Goal: Task Accomplishment & Management: Manage account settings

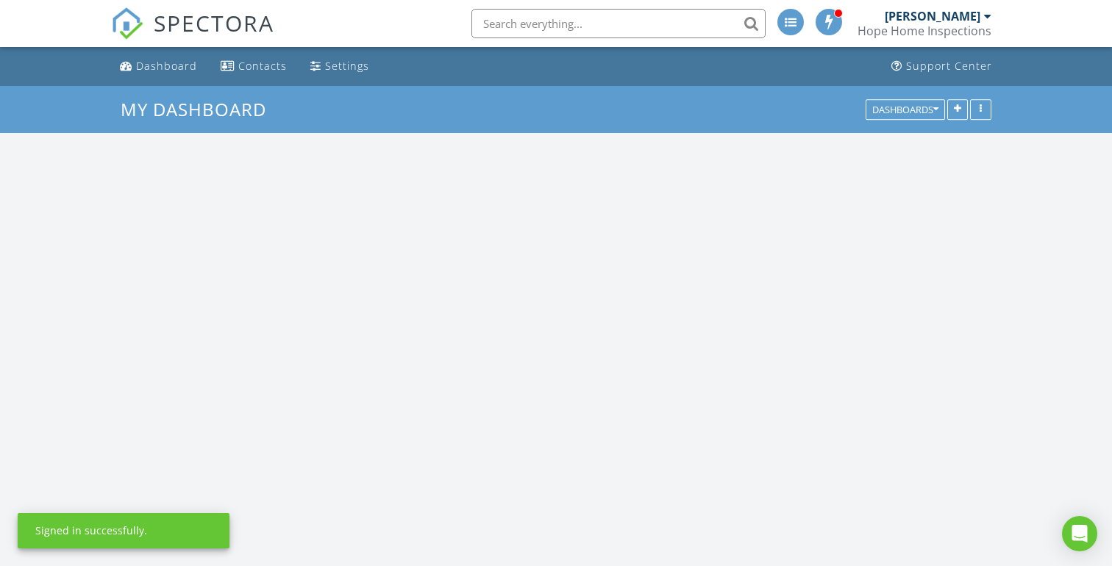
scroll to position [1855, 1113]
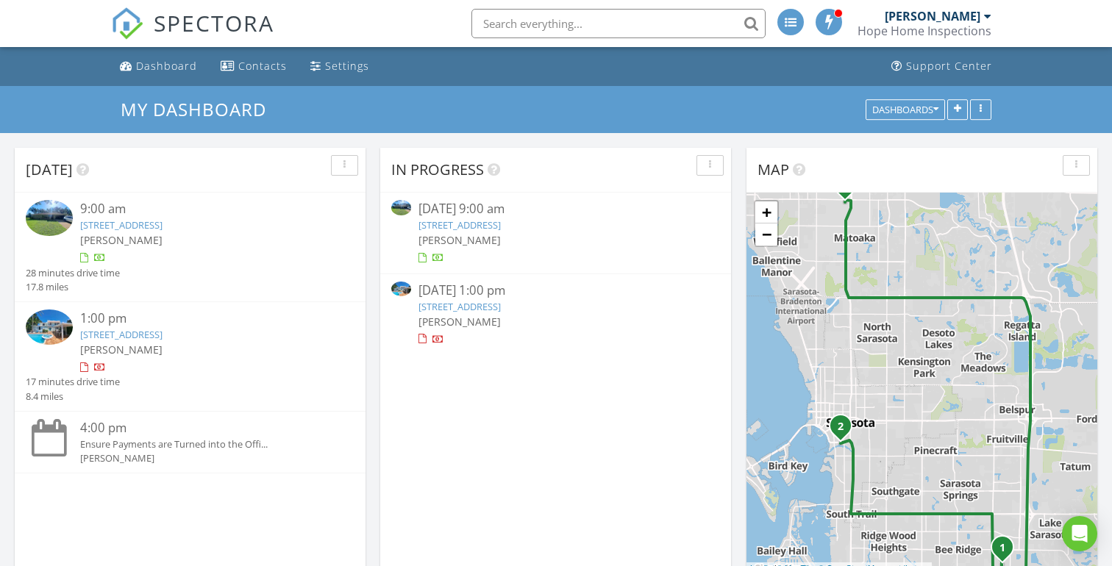
click at [501, 223] on link "5225 Fielding Ln, Sarasota, FL 34233" at bounding box center [460, 224] width 82 height 13
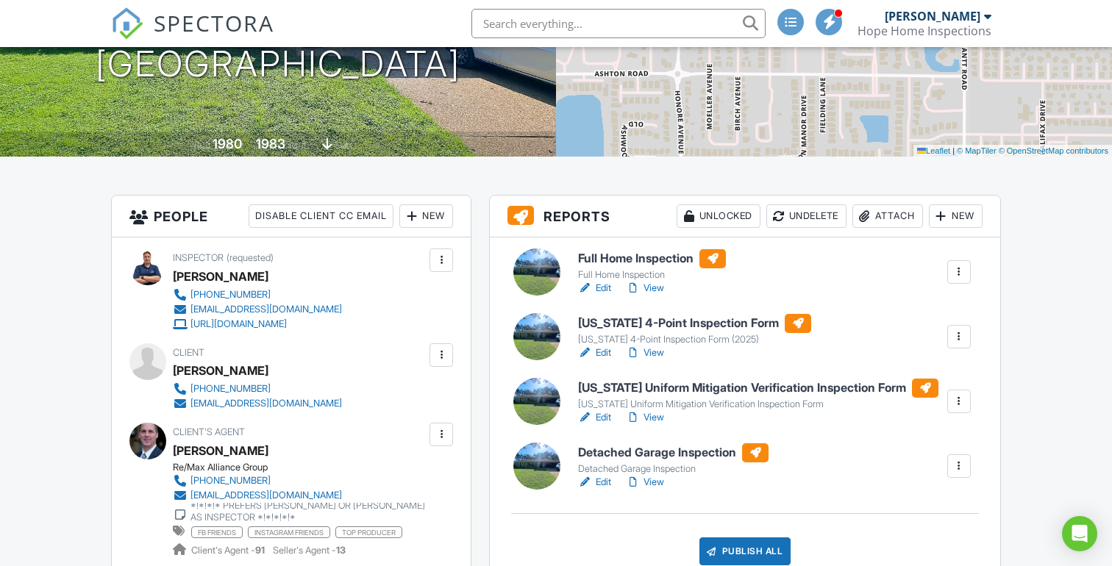
scroll to position [250, 0]
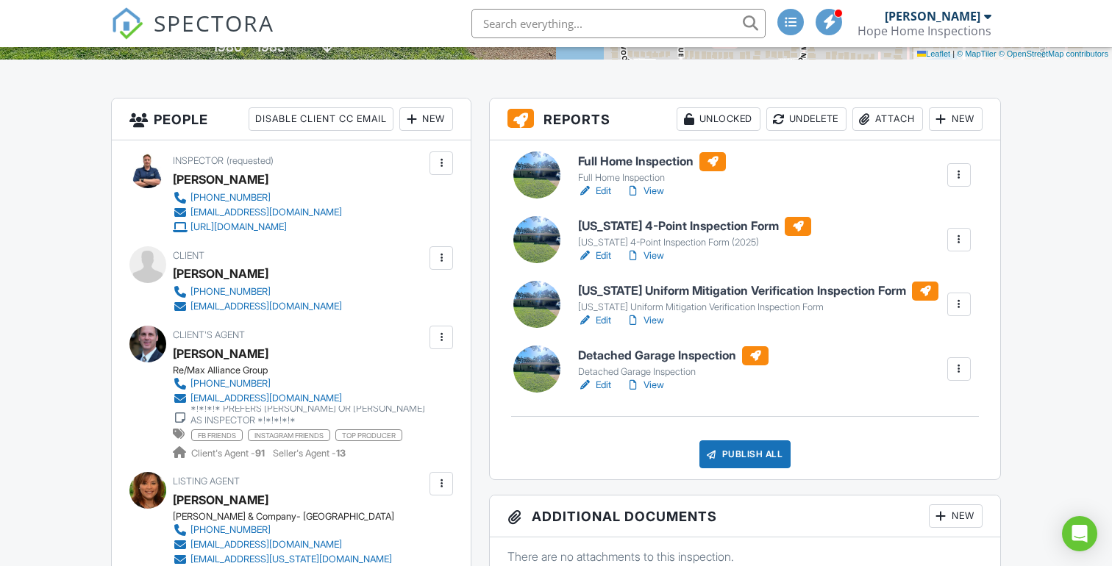
scroll to position [346, 0]
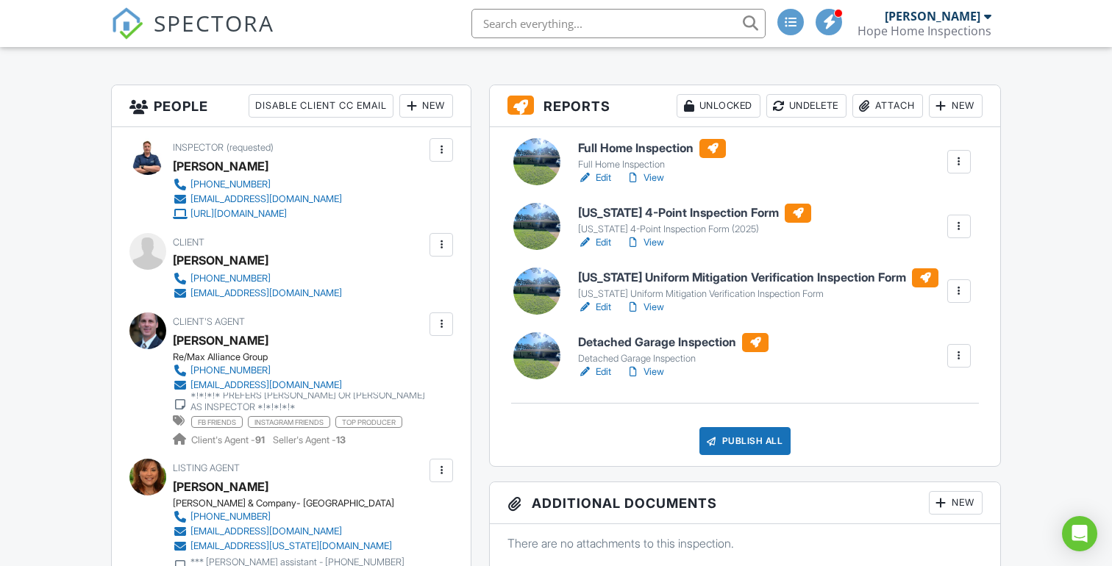
click at [762, 442] on div "Publish All" at bounding box center [746, 441] width 92 height 28
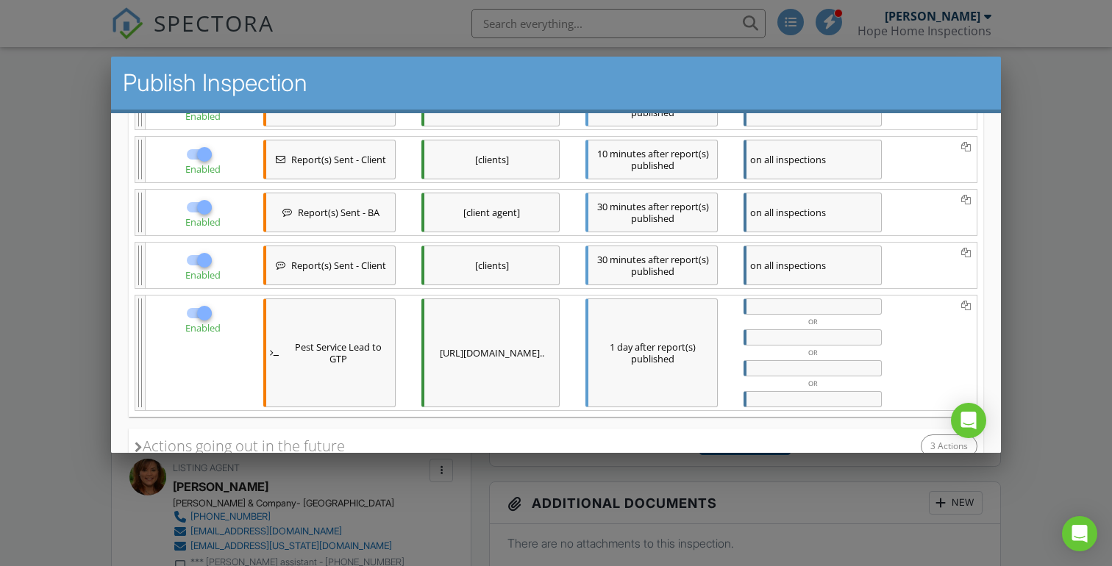
scroll to position [580, 0]
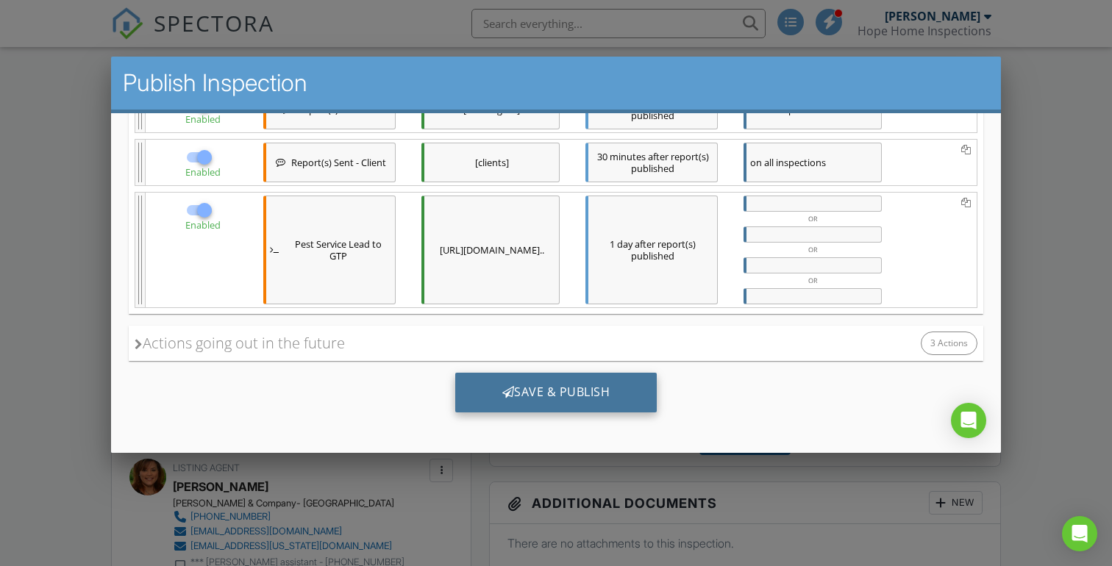
click at [564, 387] on div "Save & Publish" at bounding box center [556, 393] width 202 height 40
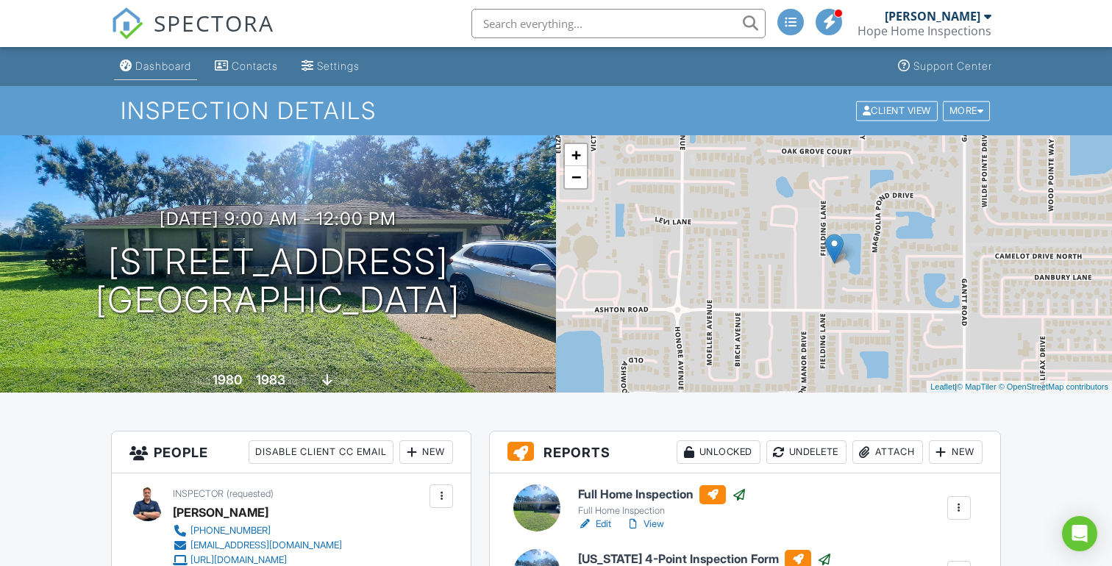
click at [174, 60] on div "Dashboard" at bounding box center [163, 66] width 56 height 13
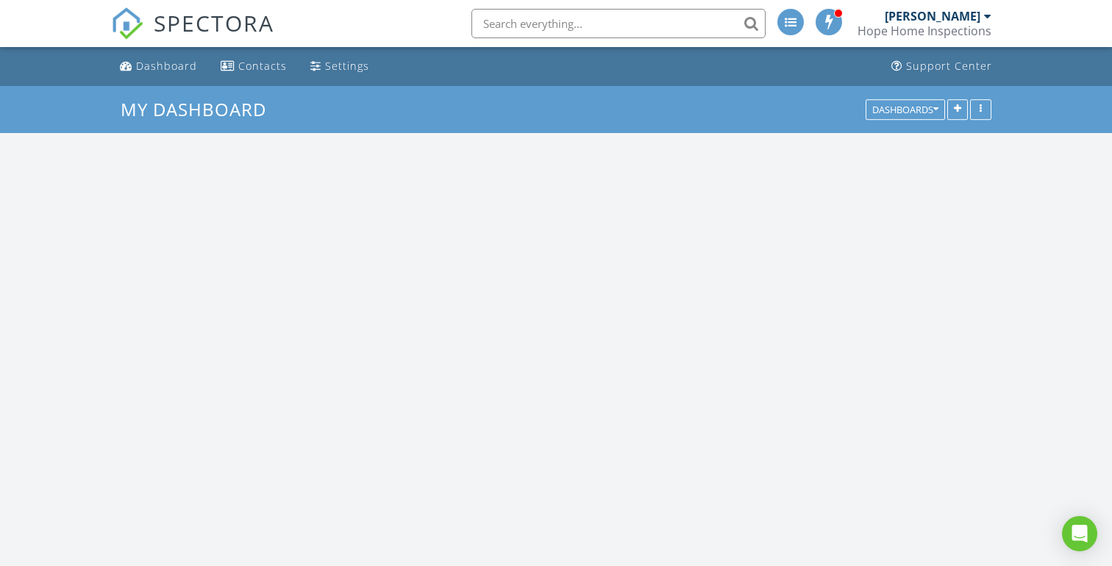
scroll to position [1855, 1113]
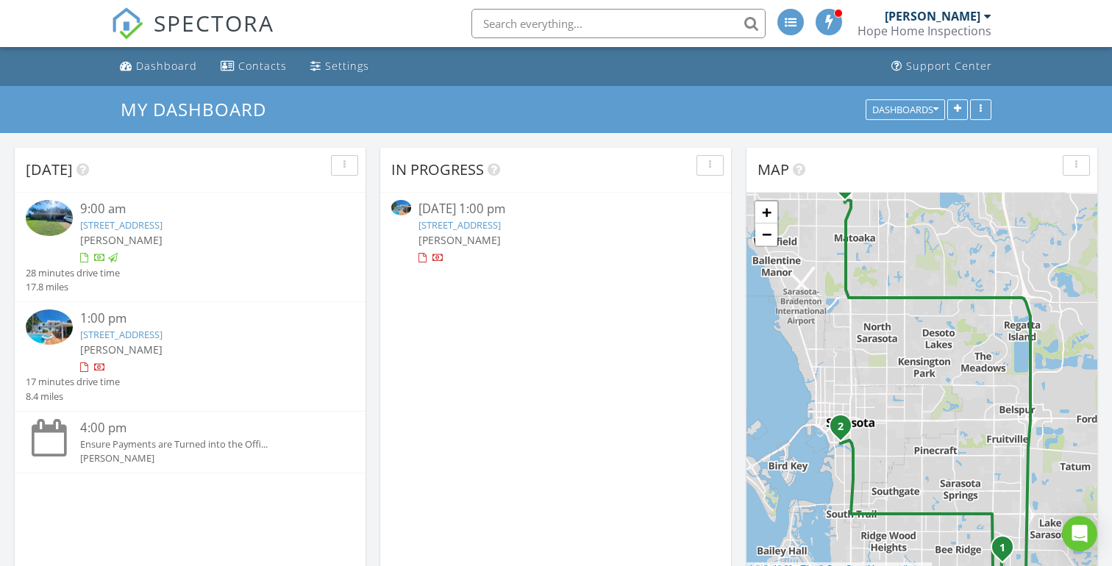
click at [482, 224] on link "1723 Bay St, Sarasota, FL 34236" at bounding box center [460, 224] width 82 height 13
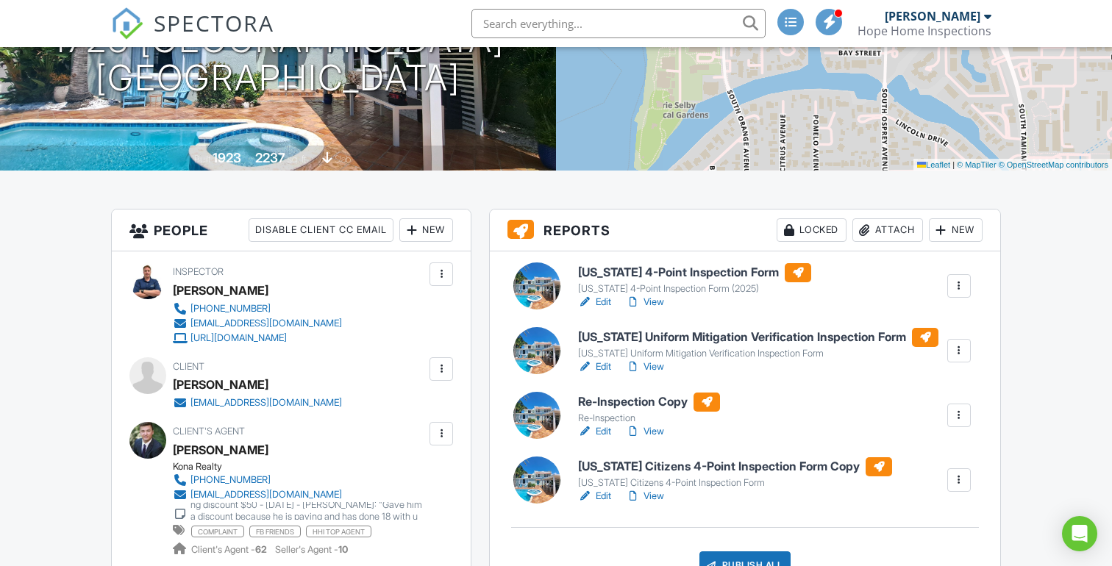
scroll to position [230, 0]
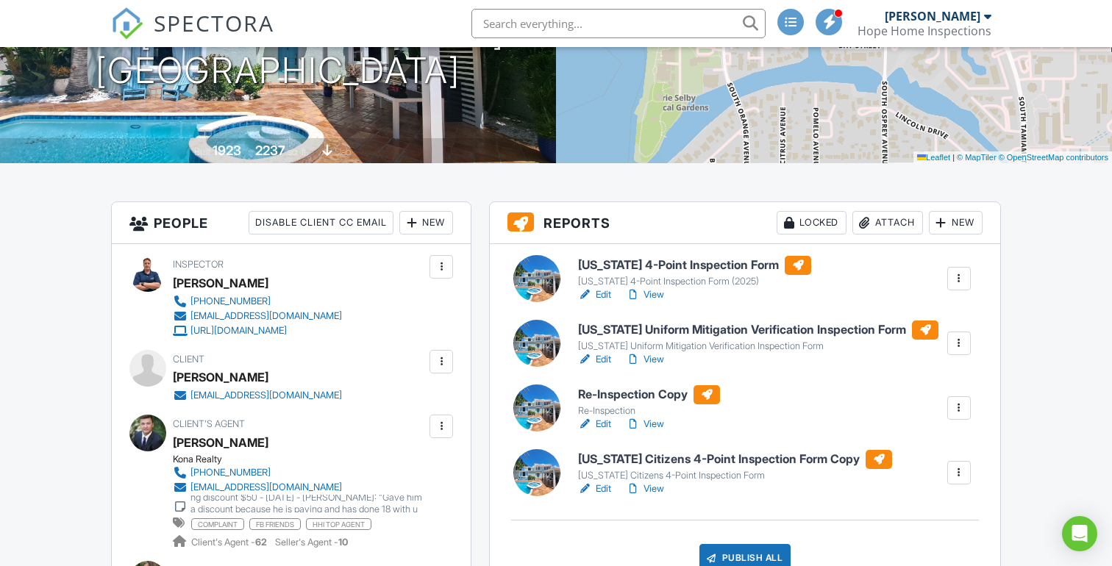
click at [963, 410] on div at bounding box center [959, 408] width 15 height 15
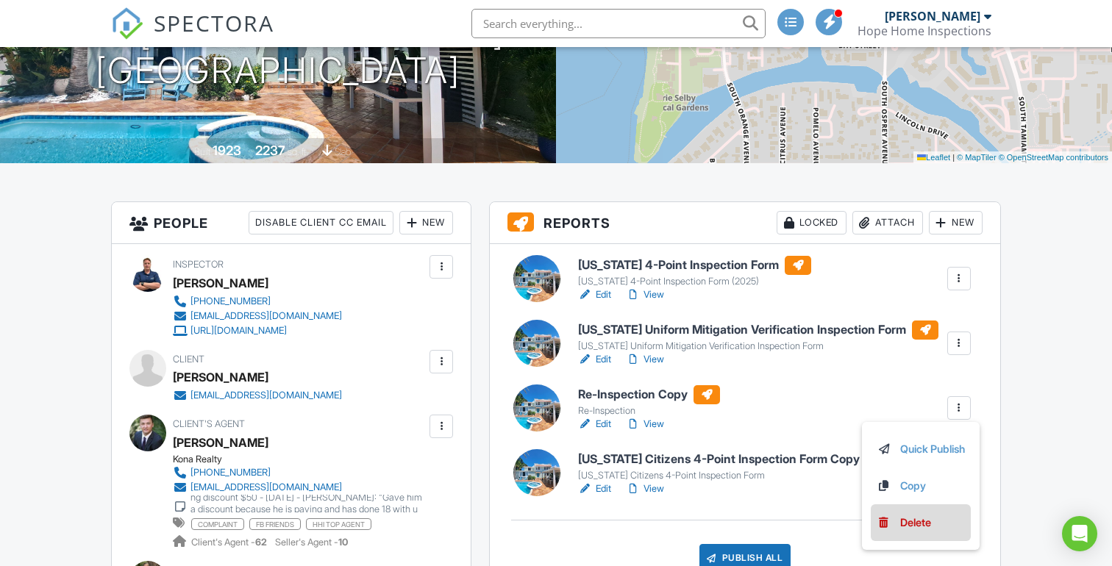
click at [910, 521] on div "Delete" at bounding box center [915, 523] width 31 height 16
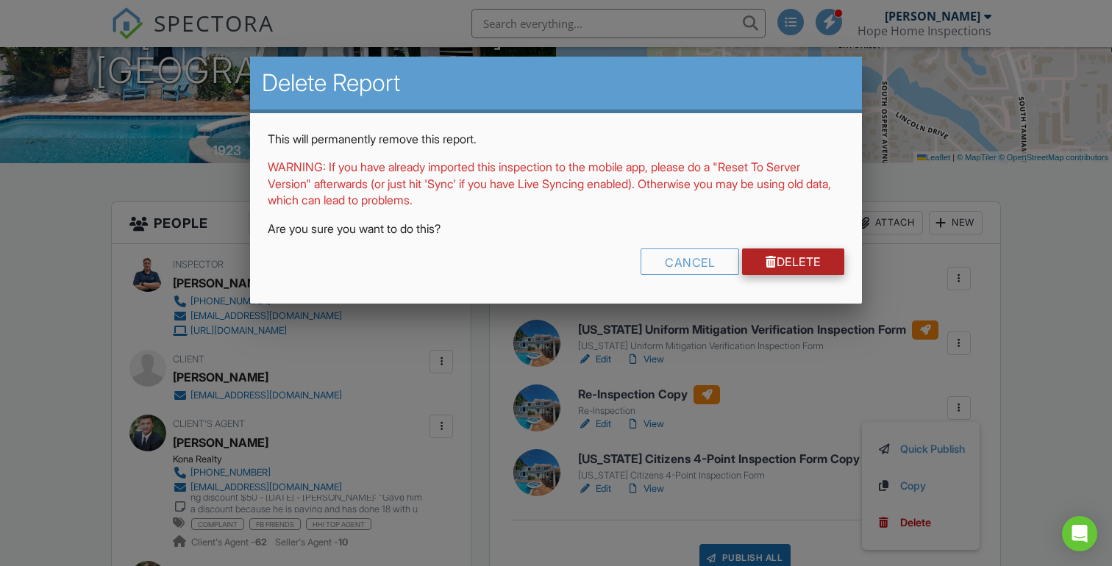
click at [798, 255] on link "Delete" at bounding box center [793, 262] width 102 height 26
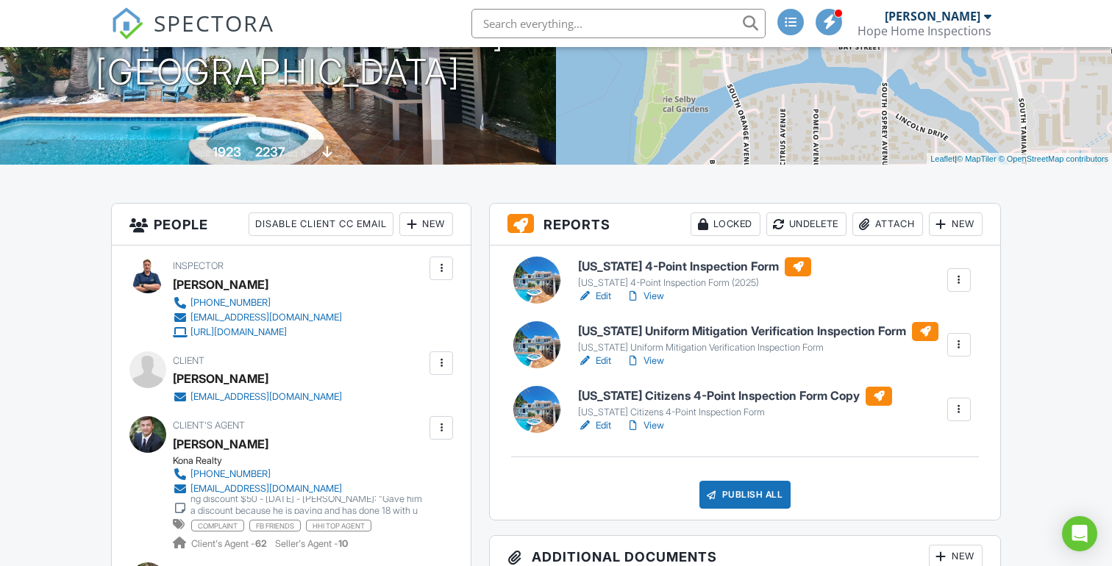
scroll to position [230, 0]
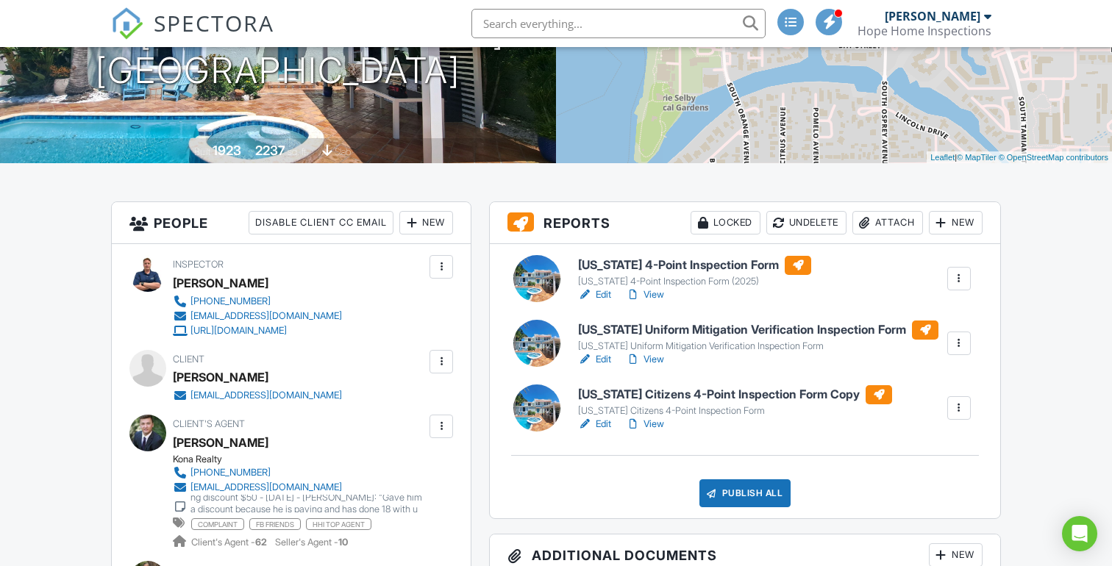
click at [960, 405] on div at bounding box center [959, 408] width 15 height 15
click at [917, 518] on div "Delete" at bounding box center [915, 523] width 31 height 16
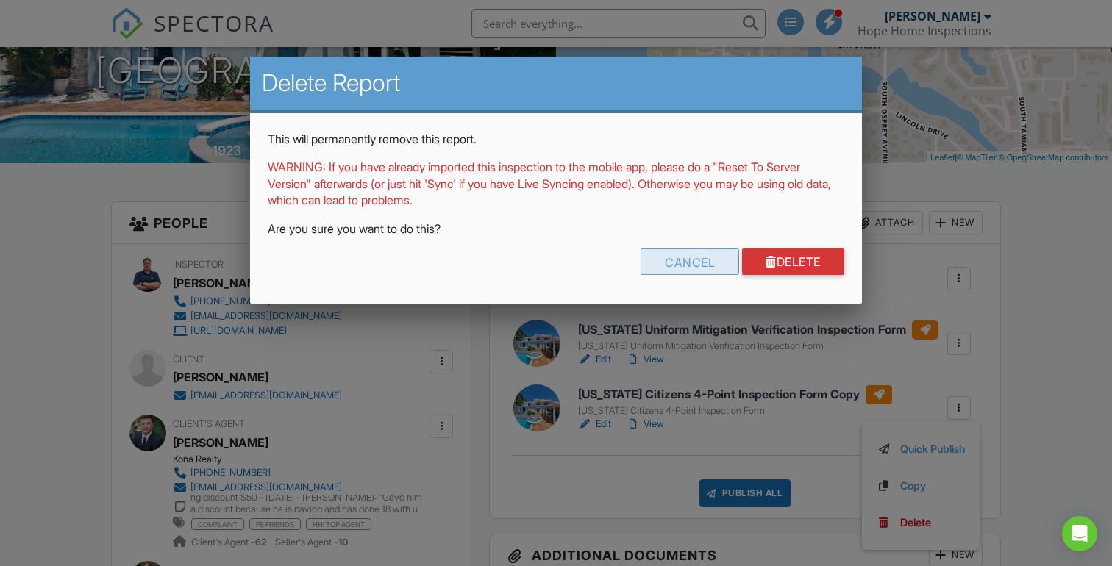
click at [672, 260] on div "Cancel" at bounding box center [690, 262] width 99 height 26
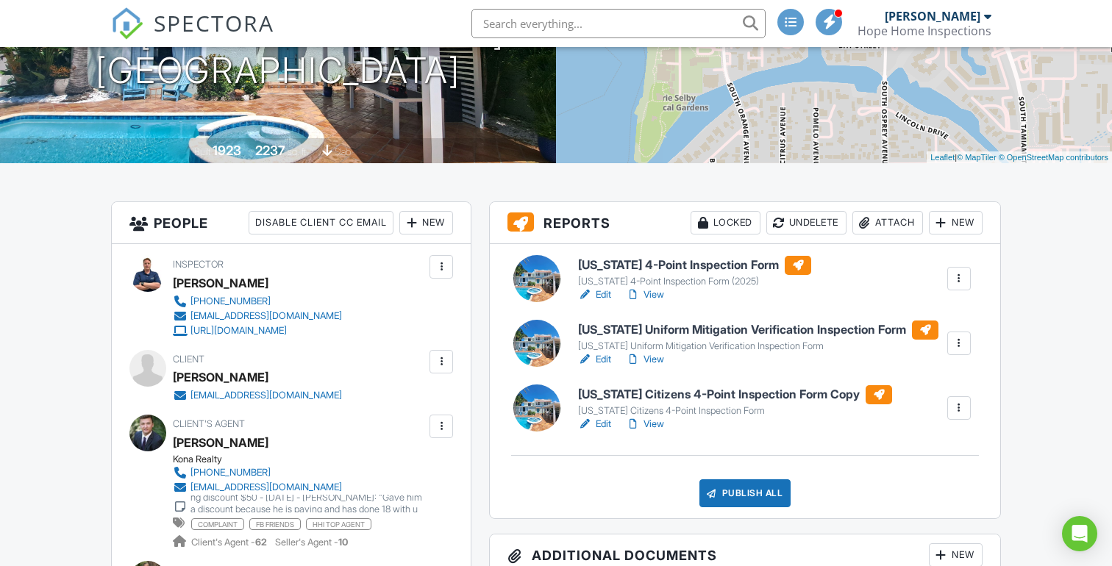
click at [1000, 394] on div "Reports Locked Undelete Attach New Florida 4-Point Inspection Form Florida 4-Po…" at bounding box center [745, 361] width 512 height 318
click at [964, 405] on div at bounding box center [959, 408] width 15 height 15
click at [917, 522] on div "Delete" at bounding box center [915, 523] width 31 height 16
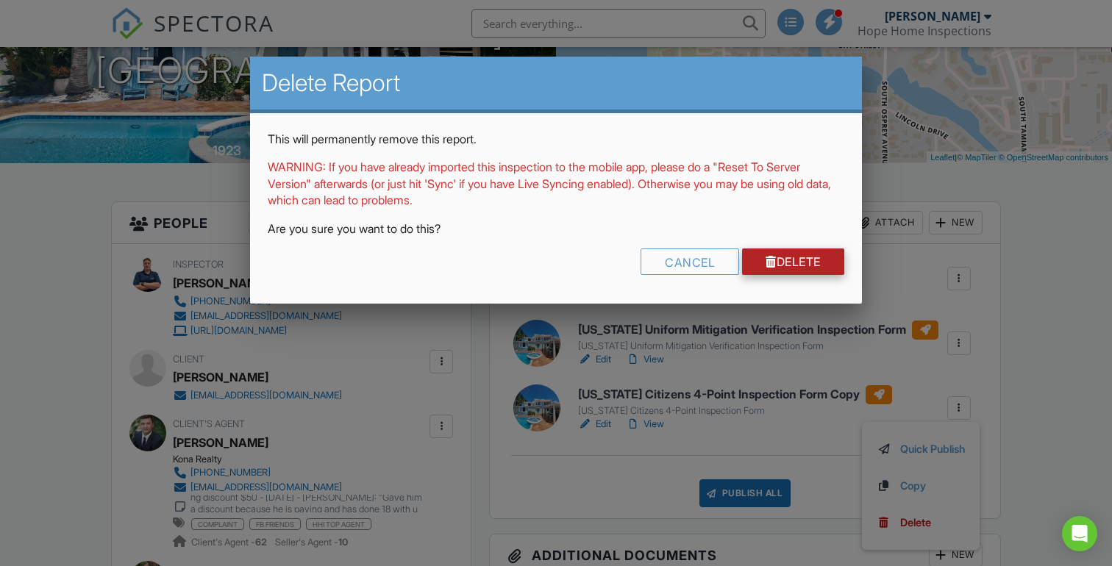
click at [789, 266] on link "Delete" at bounding box center [793, 262] width 102 height 26
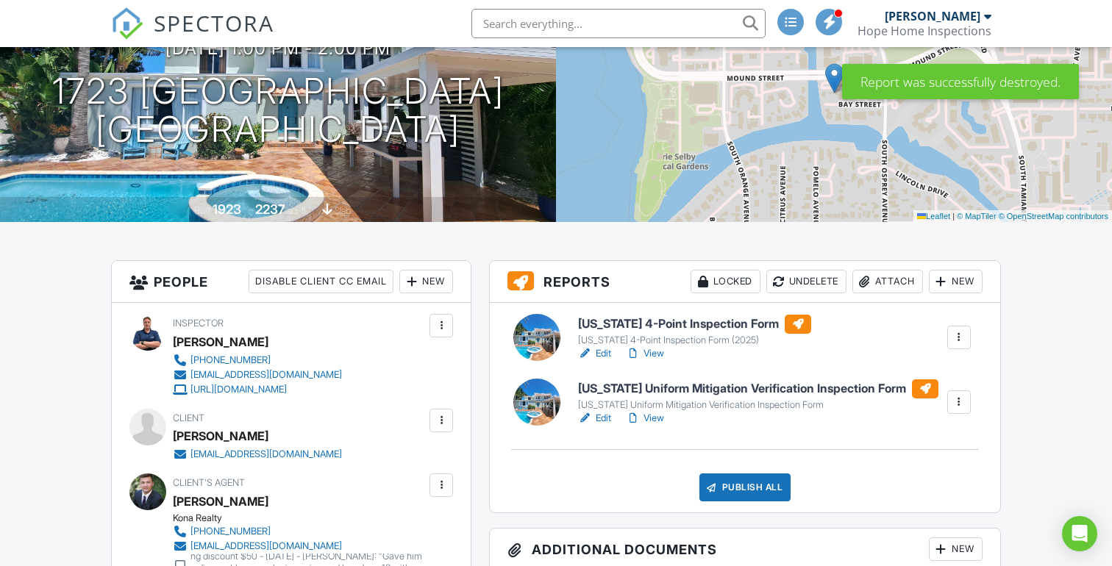
scroll to position [255, 0]
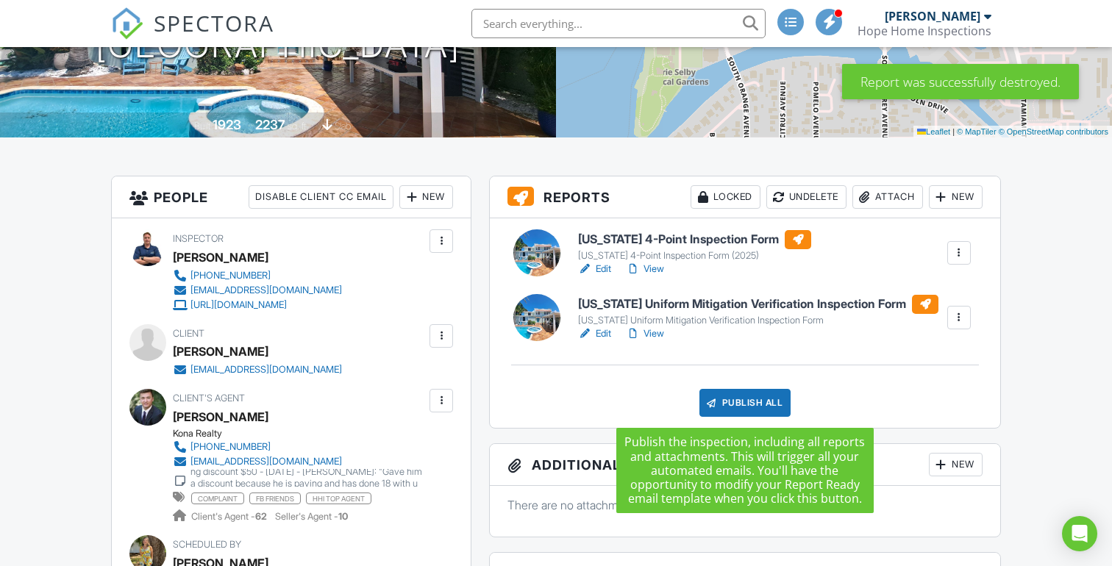
click at [749, 408] on div "Publish All" at bounding box center [746, 403] width 92 height 28
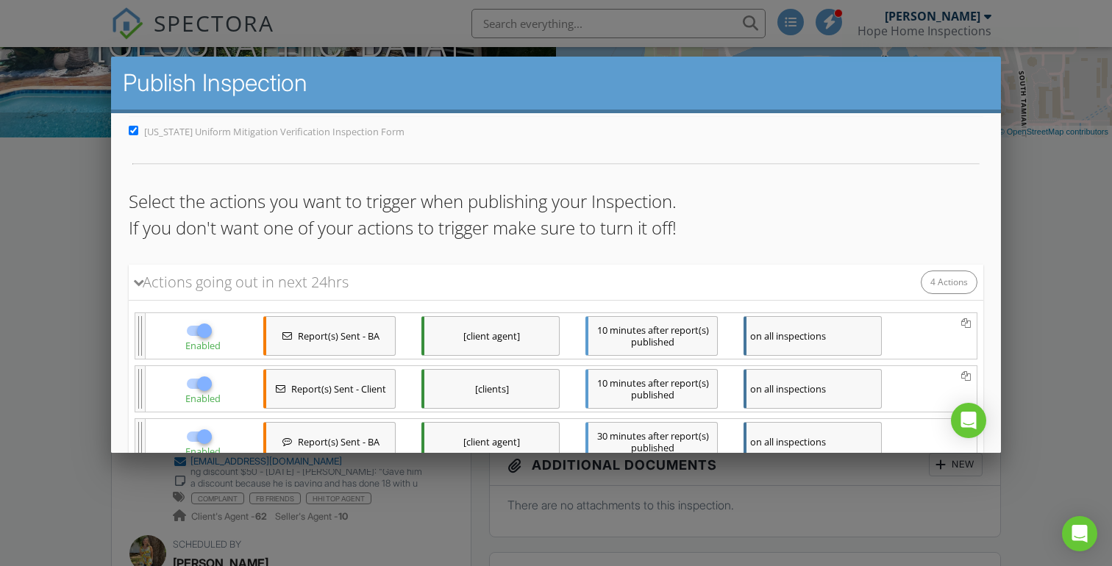
scroll to position [231, 0]
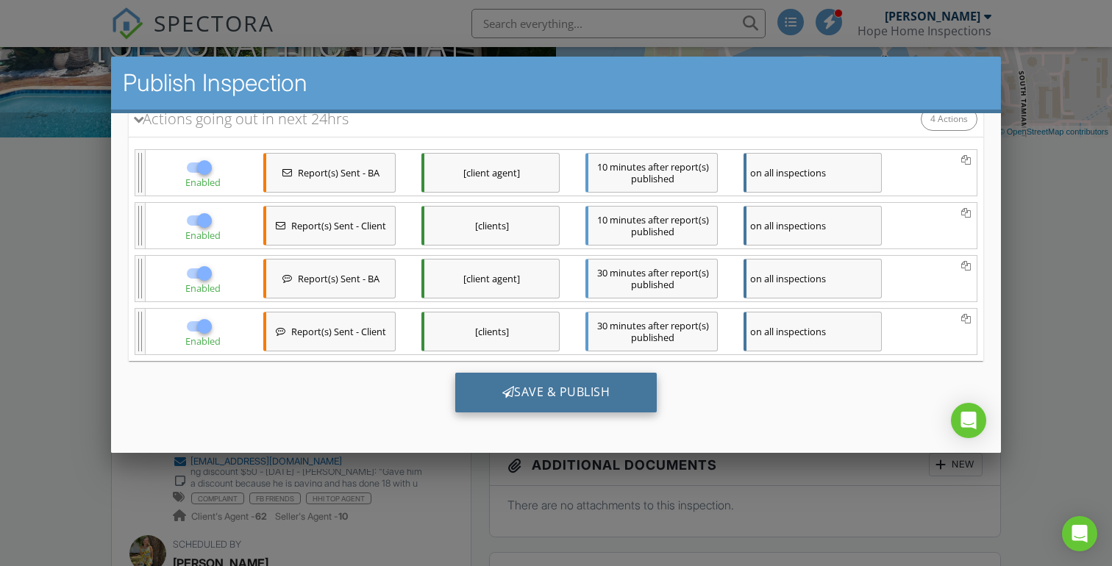
click at [568, 387] on div "Save & Publish" at bounding box center [556, 393] width 202 height 40
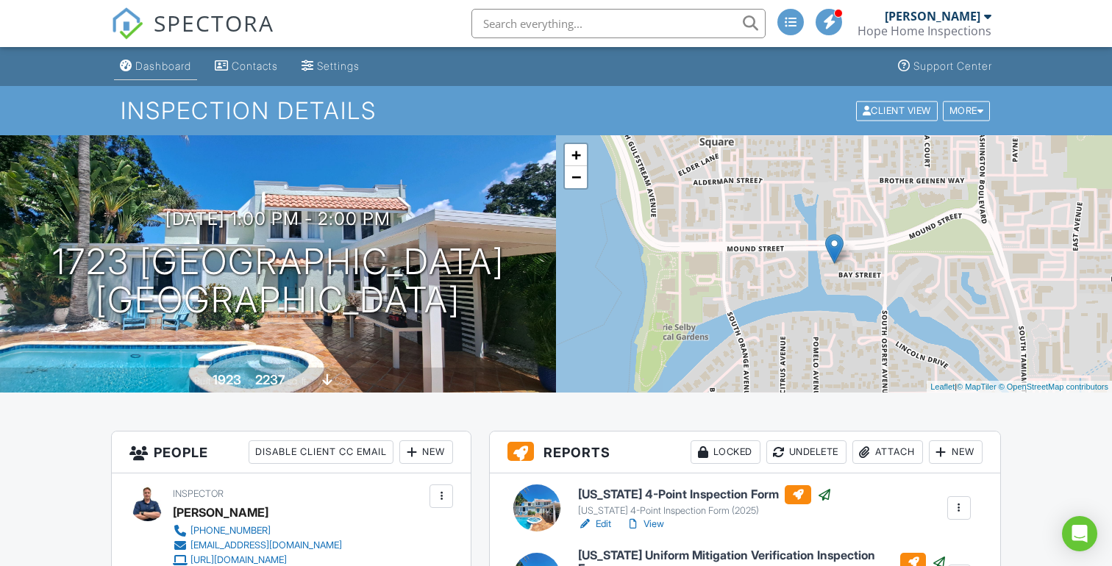
click at [164, 58] on link "Dashboard" at bounding box center [155, 66] width 83 height 27
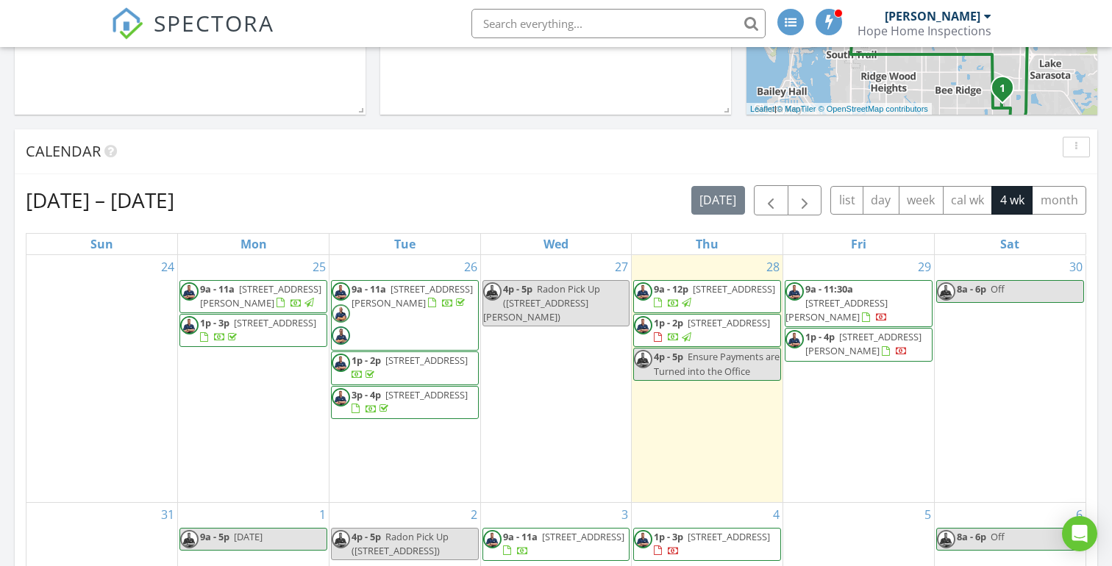
scroll to position [469, 0]
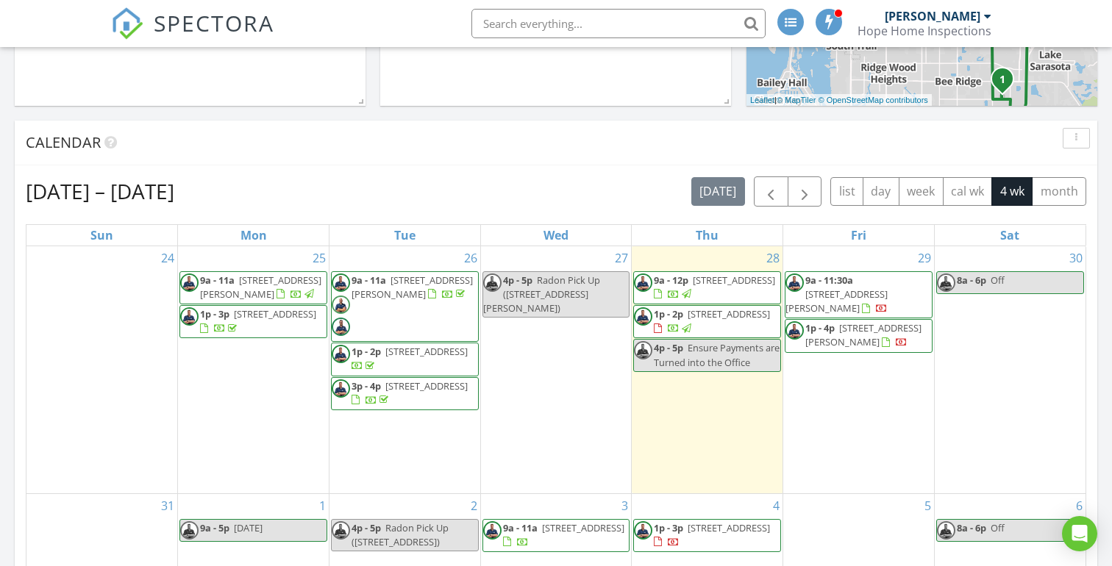
click at [880, 293] on span "[STREET_ADDRESS][PERSON_NAME]" at bounding box center [837, 301] width 102 height 27
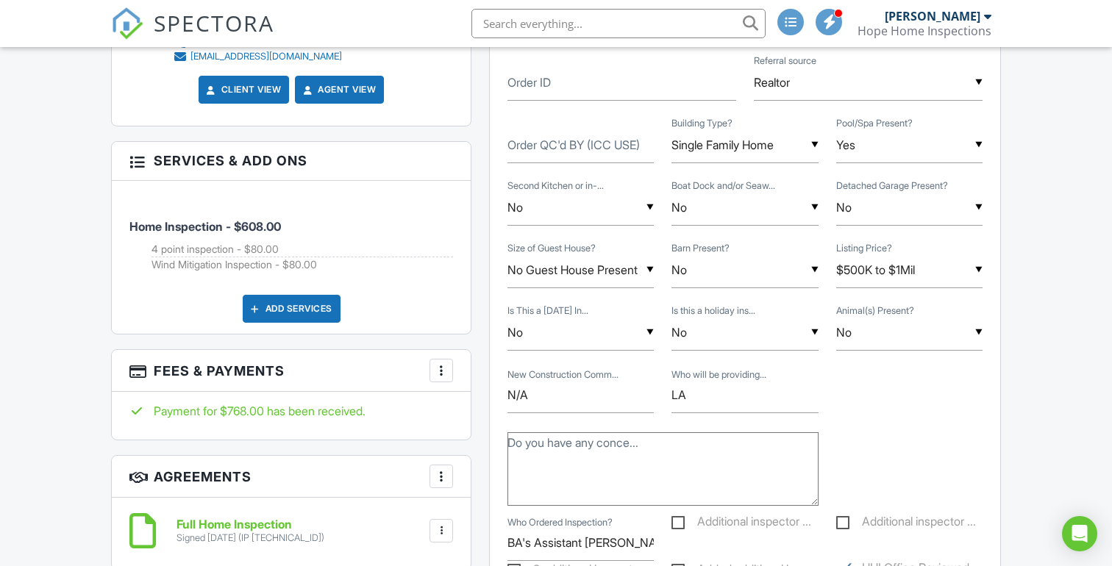
scroll to position [956, 0]
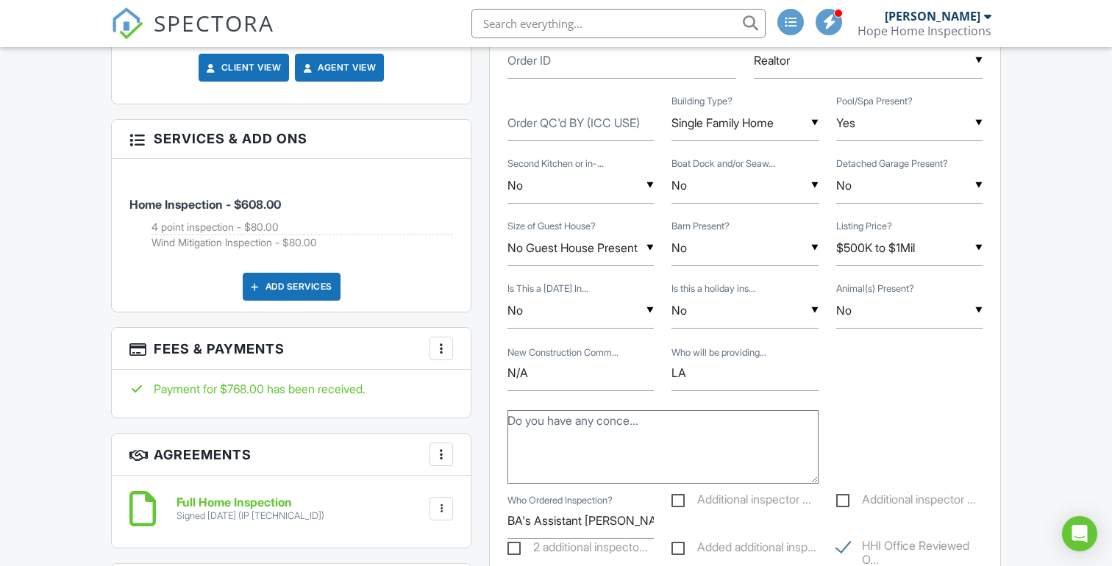
click at [434, 355] on div at bounding box center [441, 348] width 15 height 15
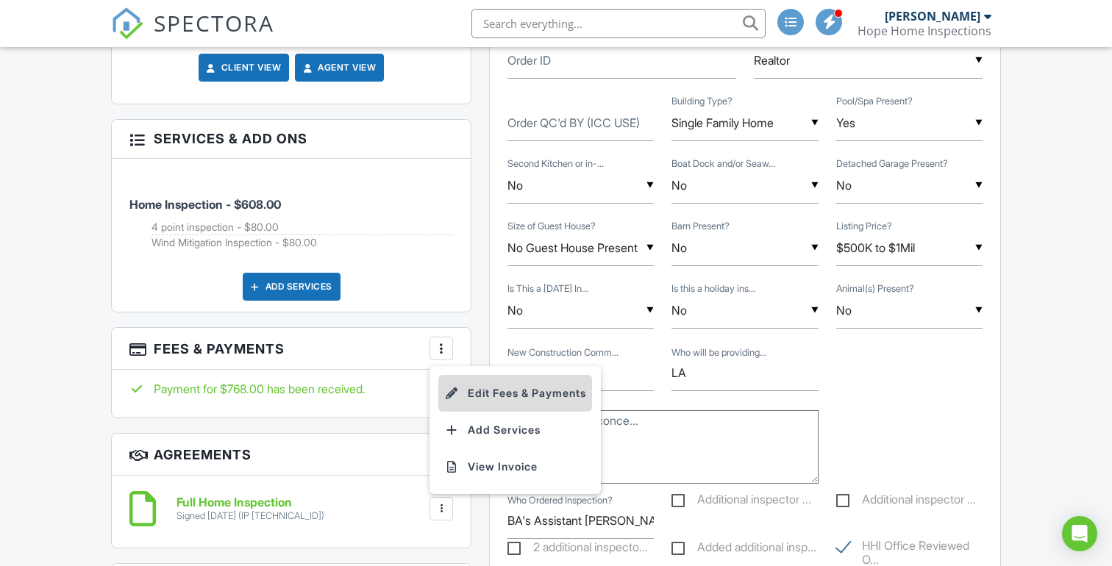
click at [497, 403] on li "Edit Fees & Payments" at bounding box center [515, 393] width 154 height 37
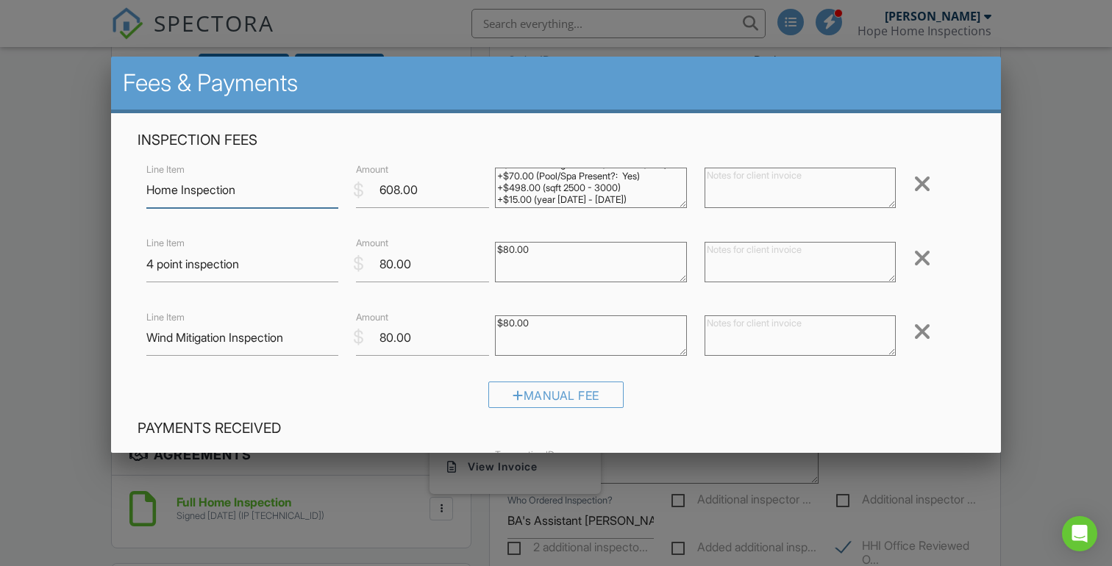
scroll to position [24, 0]
click at [995, 146] on div "Inspection Fees Line Item Home Inspection $ Amount 608.00 $0.00 (Base) +$25.00 …" at bounding box center [556, 457] width 890 height 688
click at [1053, 176] on div at bounding box center [556, 280] width 1112 height 708
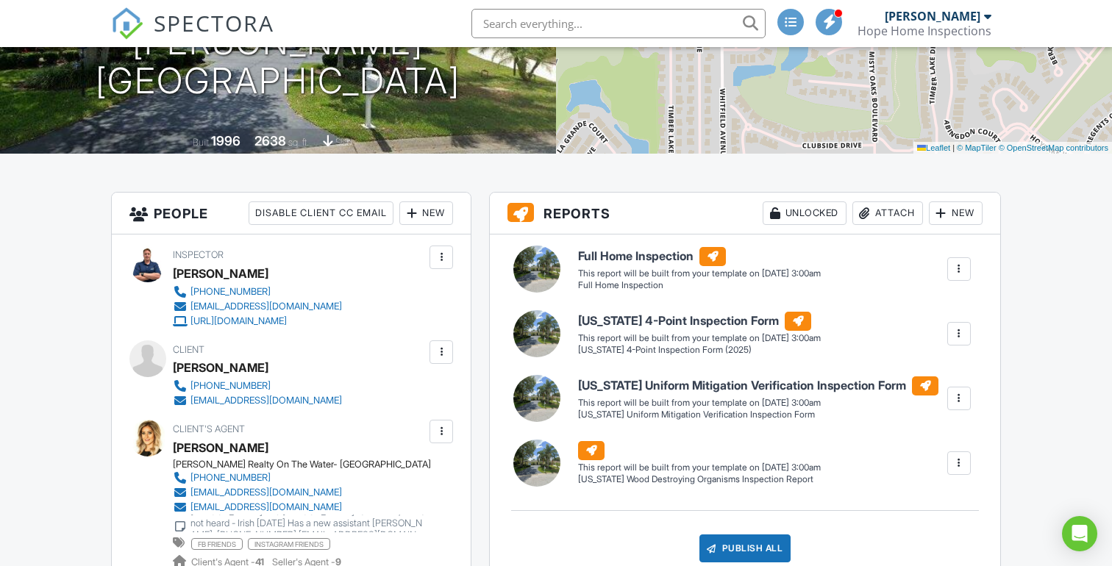
scroll to position [277, 0]
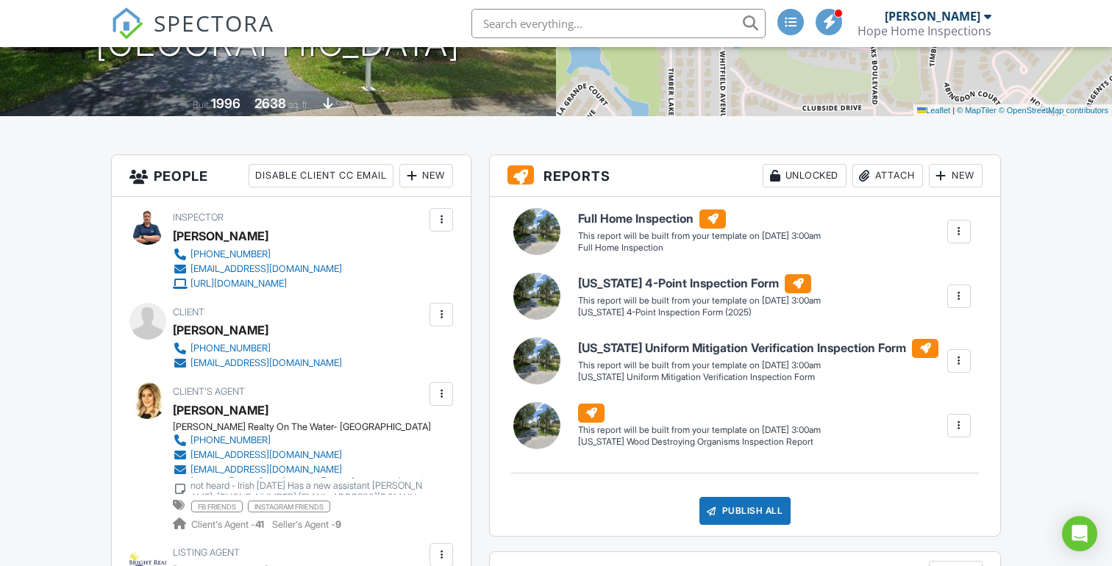
click at [957, 430] on div at bounding box center [959, 426] width 15 height 15
click at [934, 498] on div "Delete" at bounding box center [932, 505] width 31 height 16
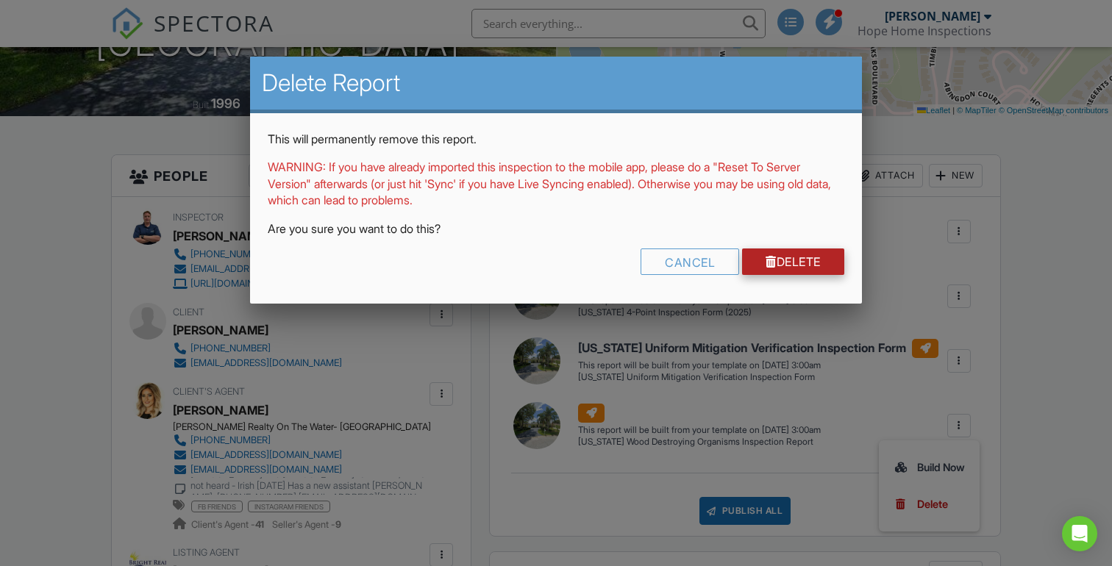
click at [791, 269] on link "Delete" at bounding box center [793, 262] width 102 height 26
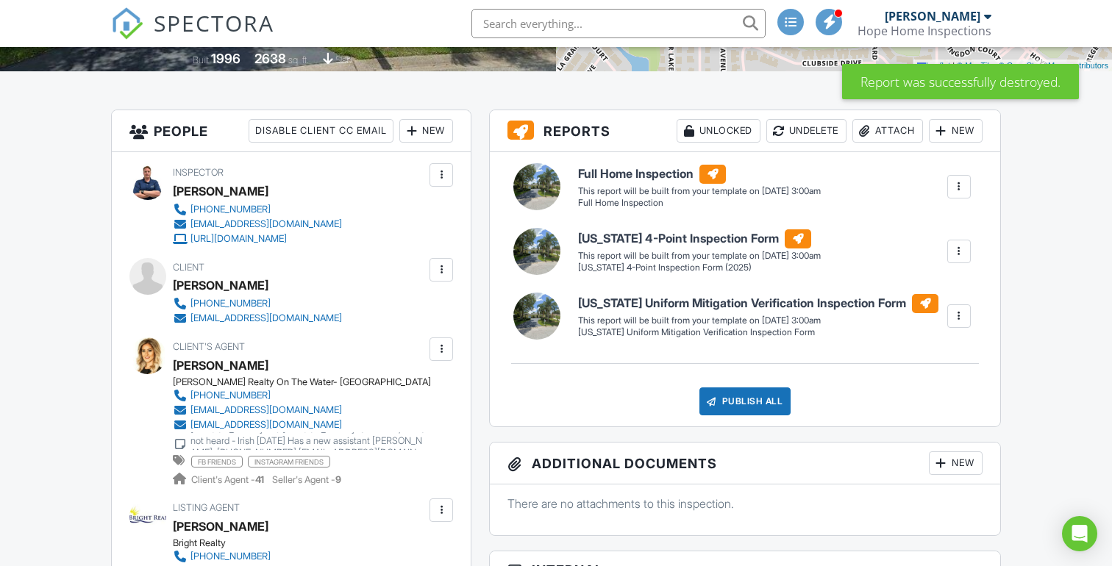
scroll to position [324, 0]
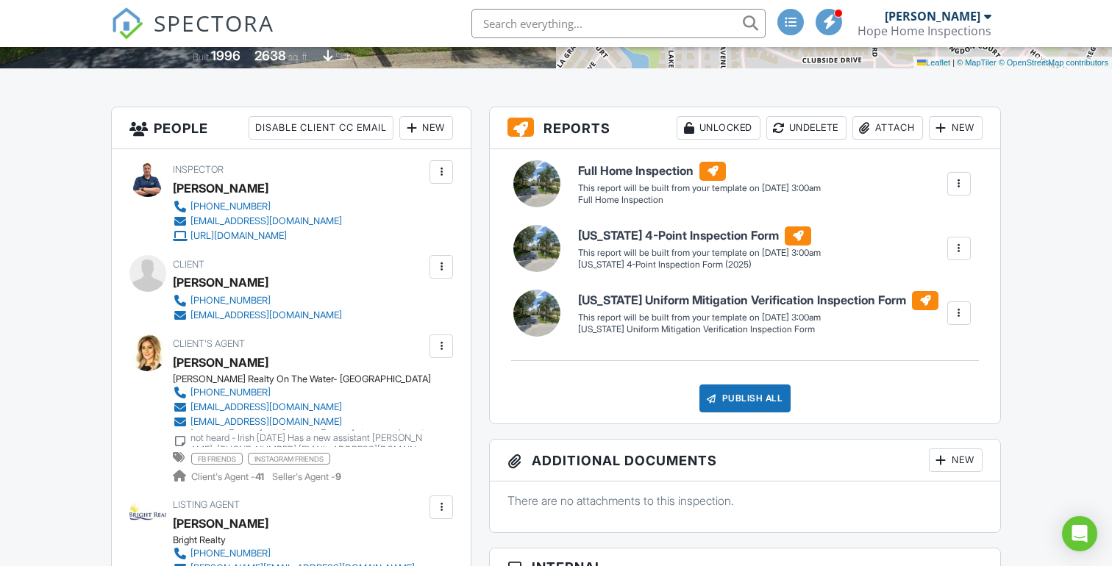
click at [956, 185] on div at bounding box center [959, 184] width 15 height 15
click at [947, 222] on div "Build Now" at bounding box center [929, 226] width 71 height 18
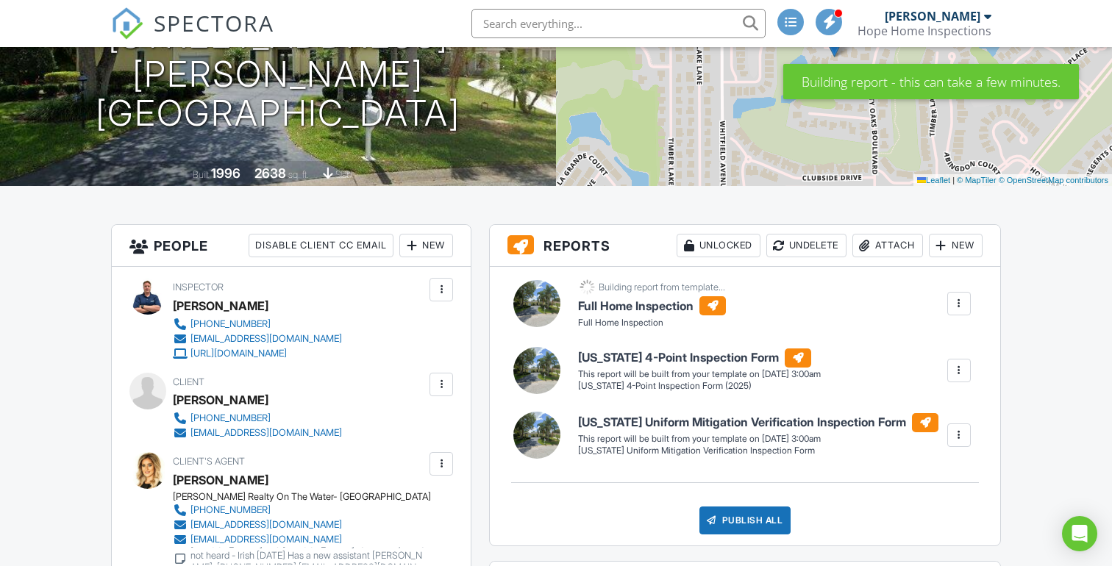
click at [962, 374] on div at bounding box center [959, 370] width 15 height 15
click at [936, 413] on div "Build Now" at bounding box center [929, 413] width 71 height 18
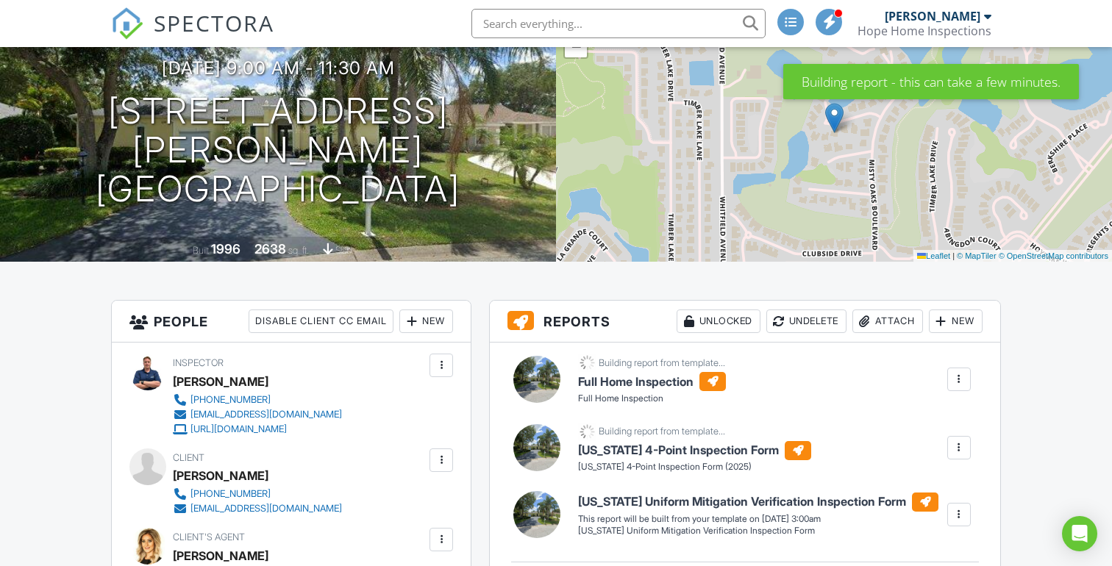
scroll to position [234, 0]
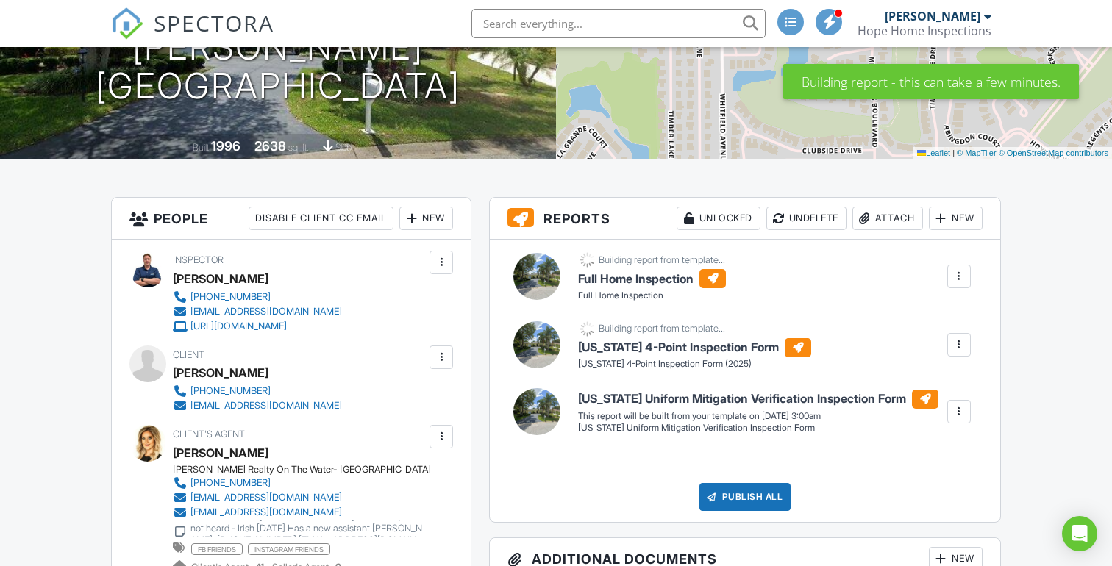
click at [959, 409] on div at bounding box center [959, 412] width 15 height 15
click at [931, 455] on div "Build Now" at bounding box center [929, 454] width 71 height 18
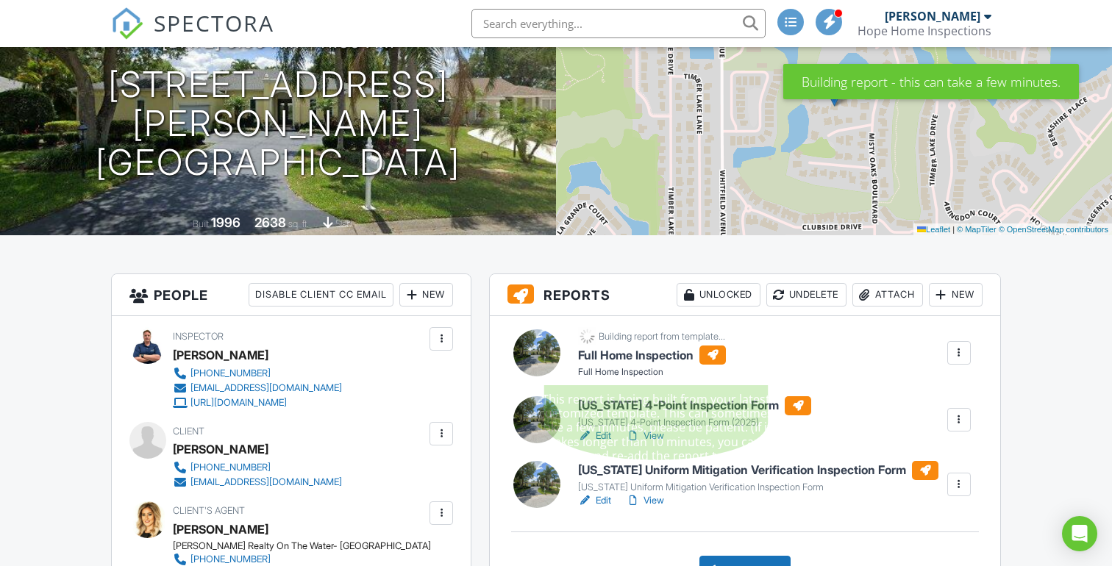
scroll to position [271, 0]
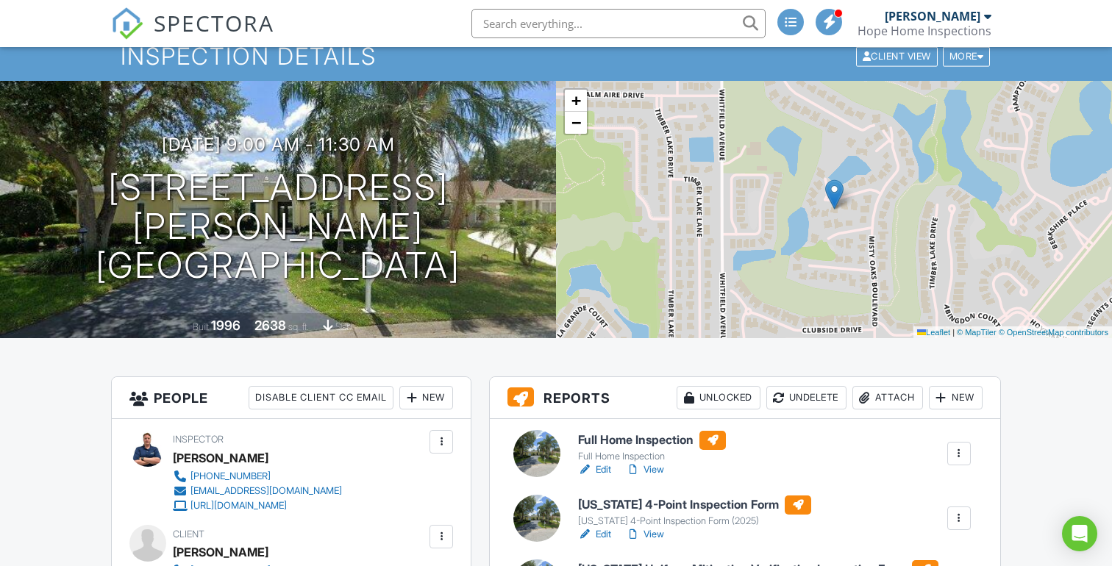
scroll to position [0, 0]
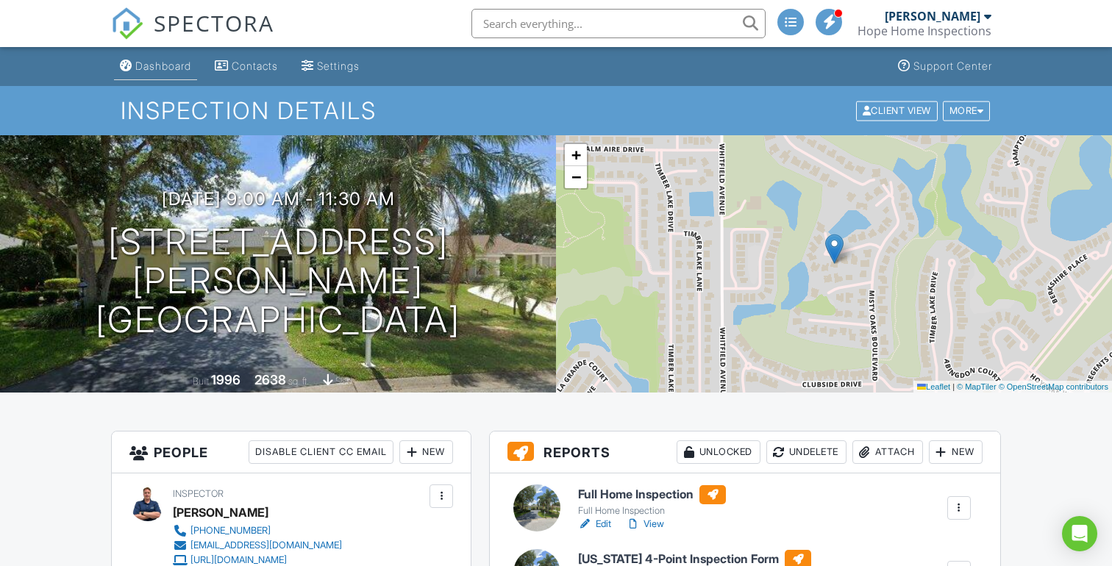
click at [168, 65] on div "Dashboard" at bounding box center [163, 66] width 56 height 13
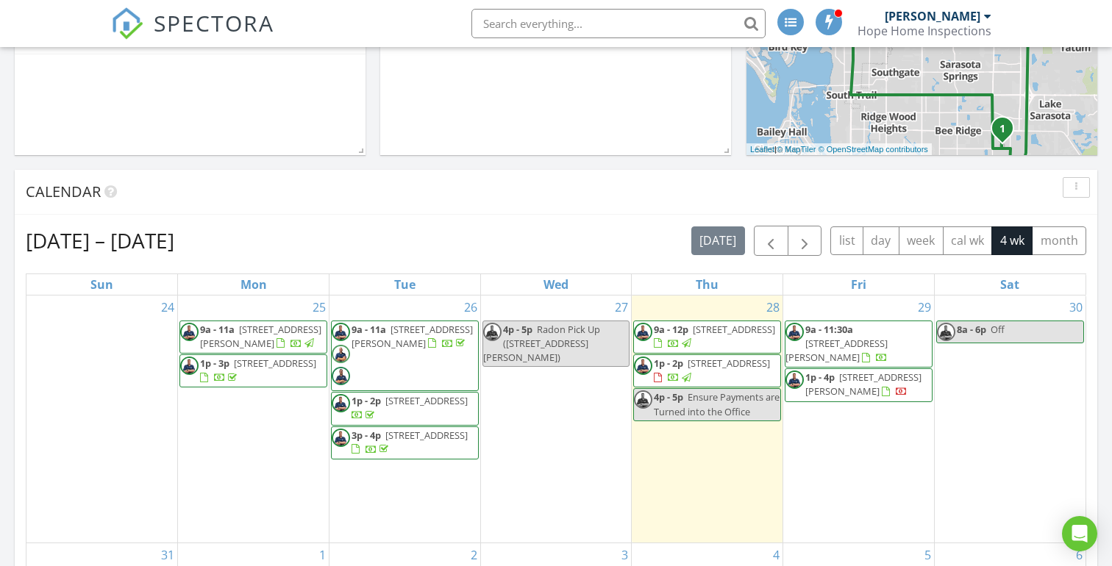
scroll to position [477, 0]
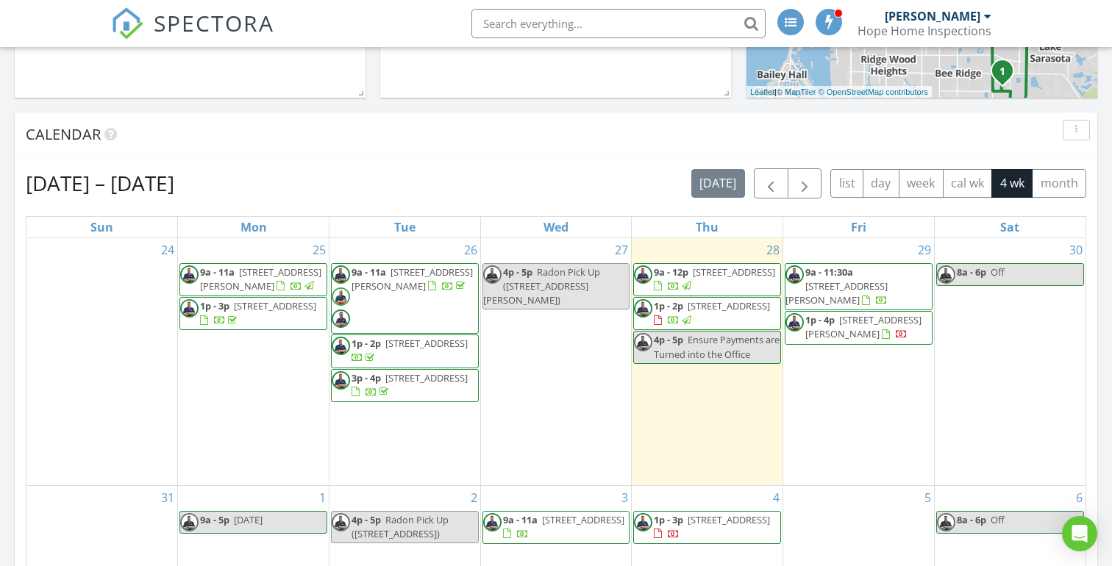
click at [864, 321] on span "1712 Starling Dr 101, Sarasota 34231" at bounding box center [864, 326] width 116 height 27
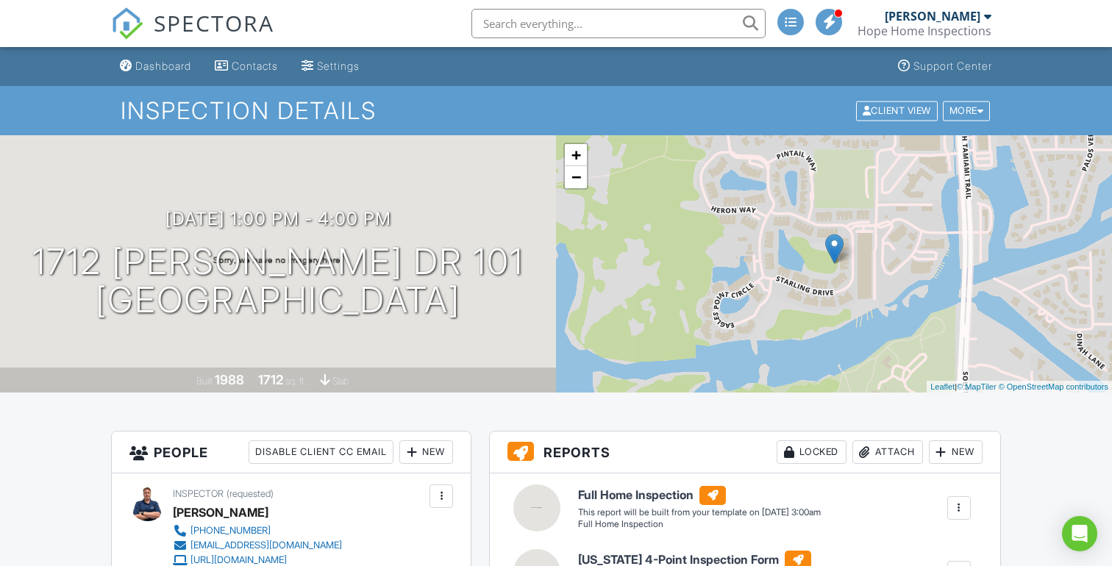
scroll to position [15, 0]
